Goal: Task Accomplishment & Management: Manage account settings

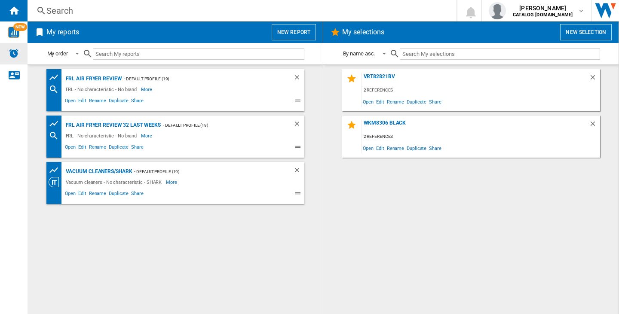
click at [18, 54] on img "Alerts" at bounding box center [14, 53] width 10 height 10
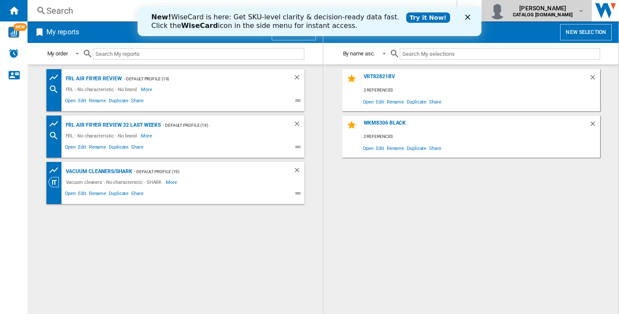
click at [534, 9] on span "[PERSON_NAME]" at bounding box center [543, 8] width 60 height 9
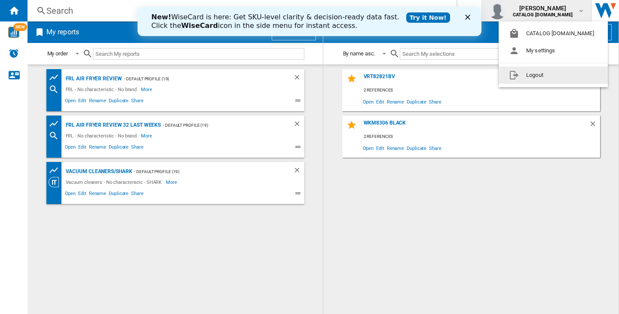
click at [530, 78] on button "Logout" at bounding box center [553, 75] width 109 height 17
